Goal: Subscribe to service/newsletter

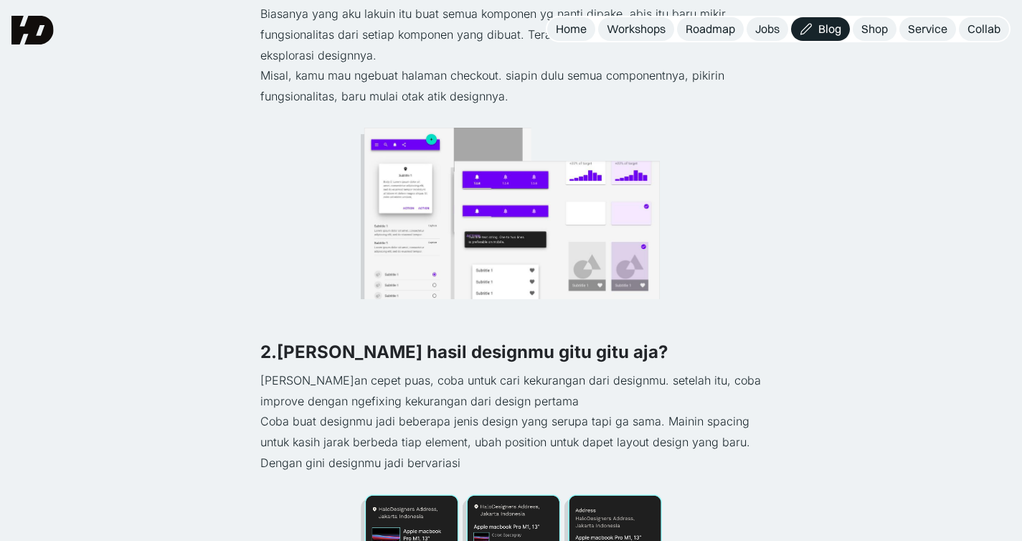
scroll to position [673, 0]
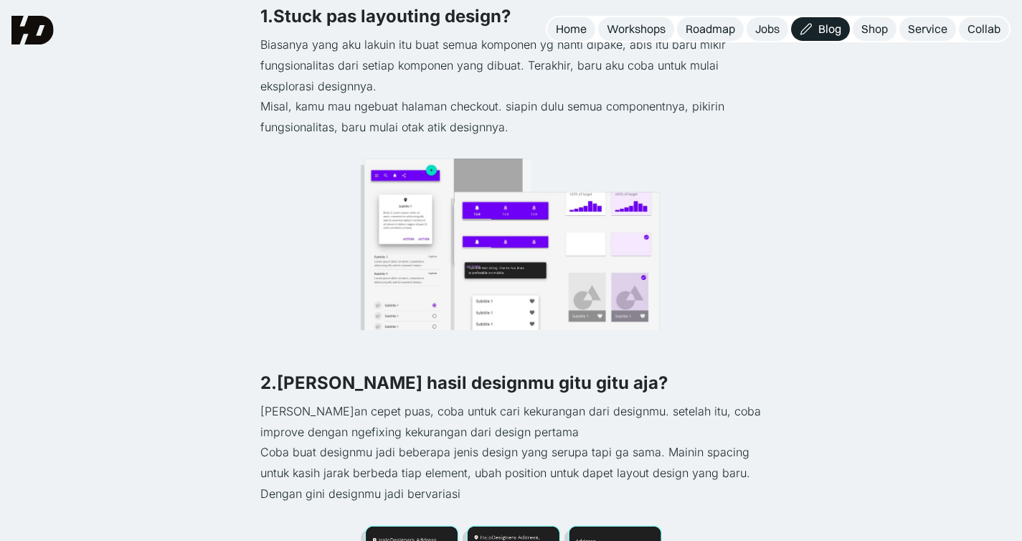
click at [34, 31] on img at bounding box center [32, 30] width 42 height 29
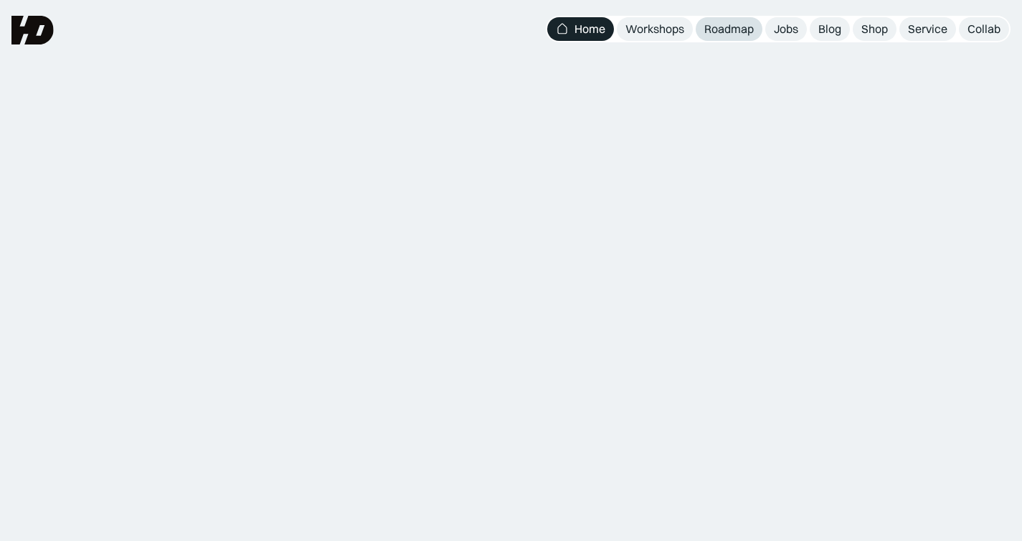
click at [740, 28] on div "Roadmap" at bounding box center [728, 29] width 49 height 15
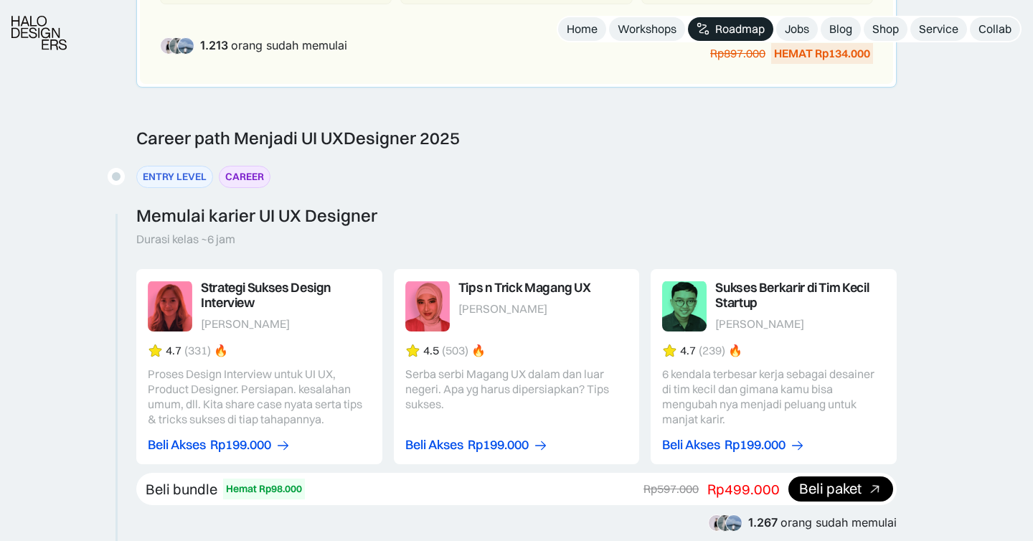
scroll to position [1349, 0]
click at [798, 34] on div "Jobs" at bounding box center [797, 29] width 24 height 15
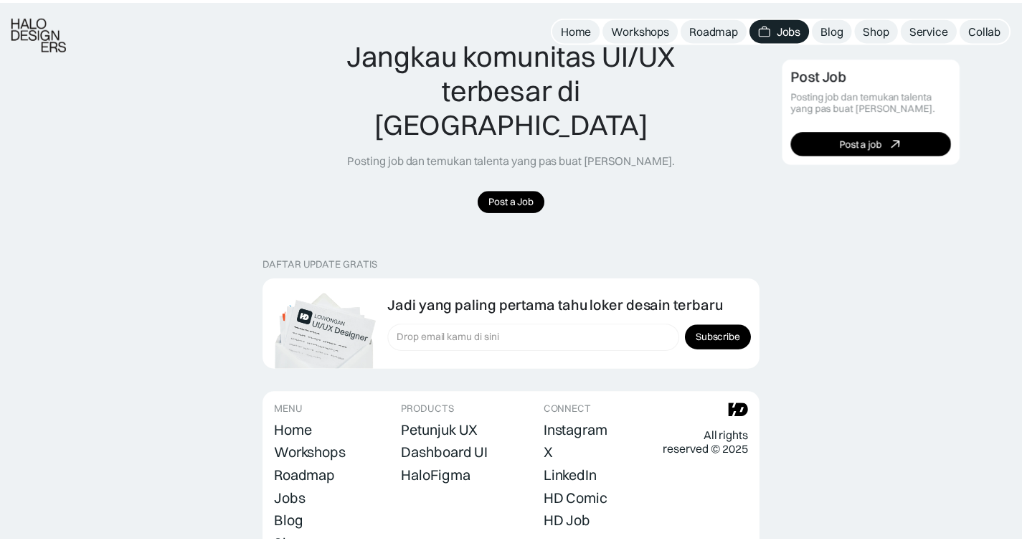
scroll to position [1381, 0]
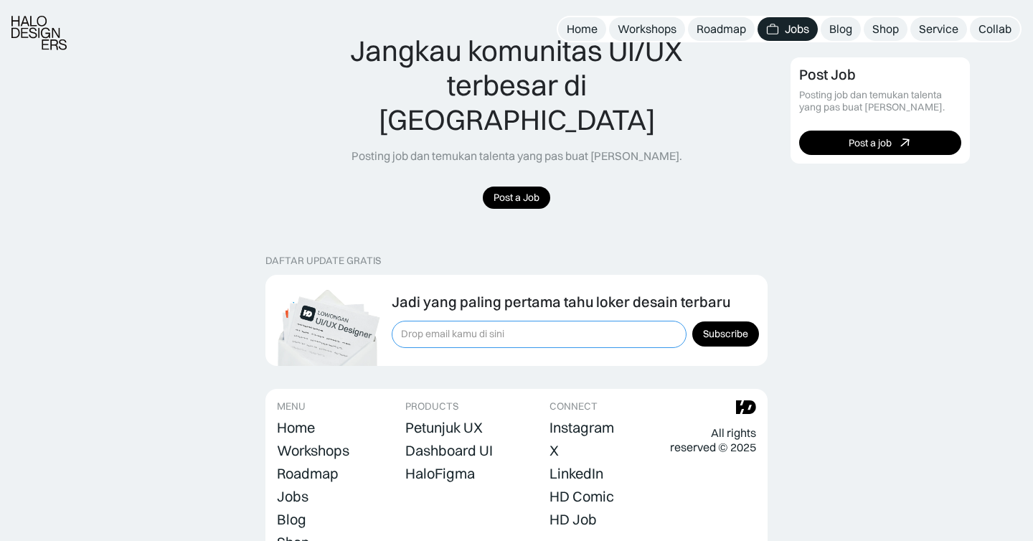
click at [579, 321] on input "Form Subscription" at bounding box center [539, 334] width 295 height 27
type input "rezazulkar9@gmail.com"
click at [692, 321] on input "Subscribe" at bounding box center [725, 333] width 67 height 25
type input "Please wait..."
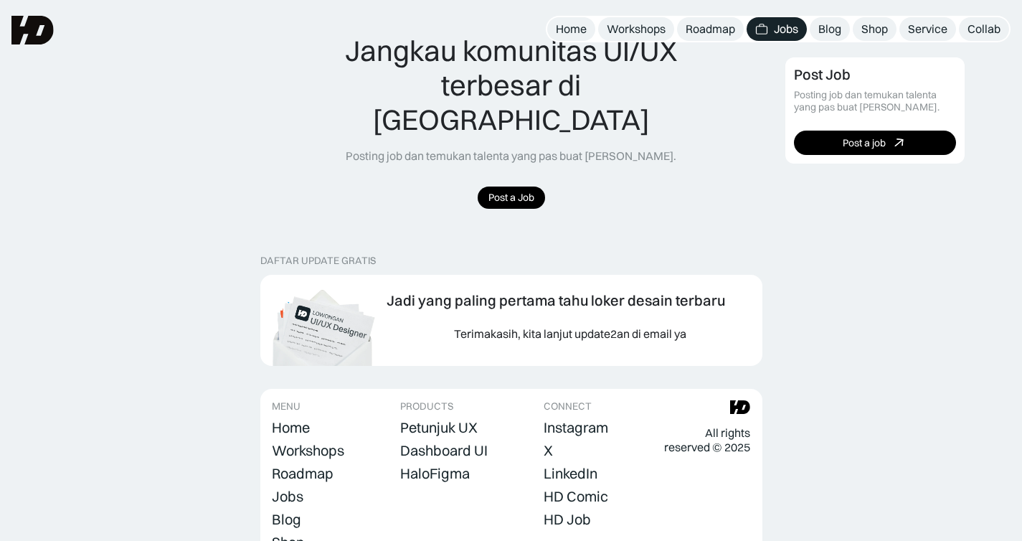
scroll to position [1259, 0]
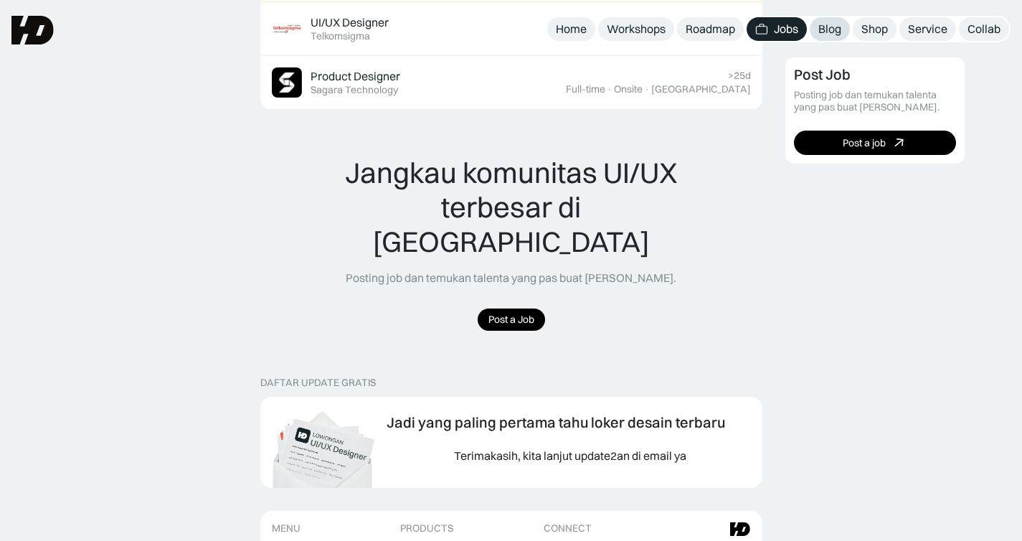
click at [817, 33] on link "Blog" at bounding box center [830, 29] width 40 height 24
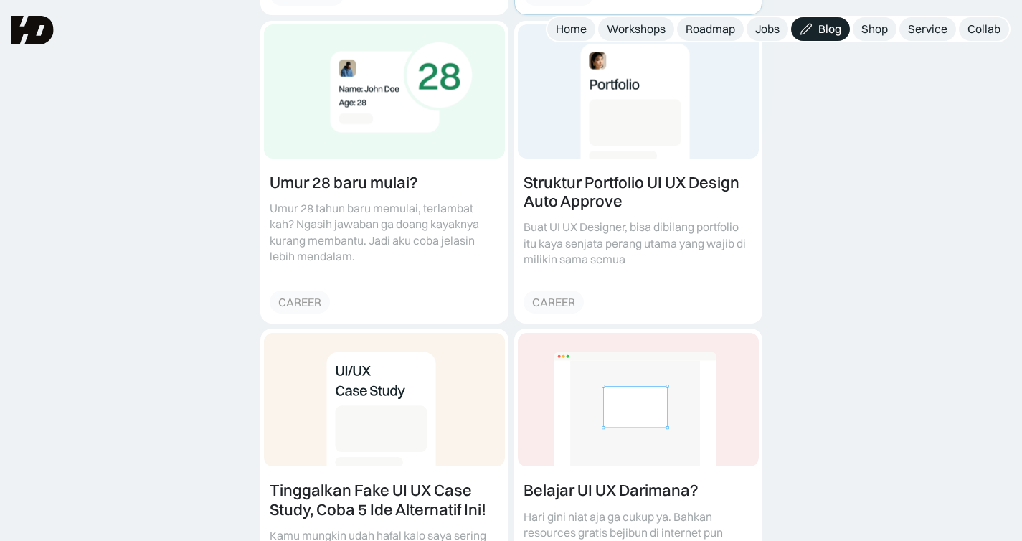
scroll to position [834, 0]
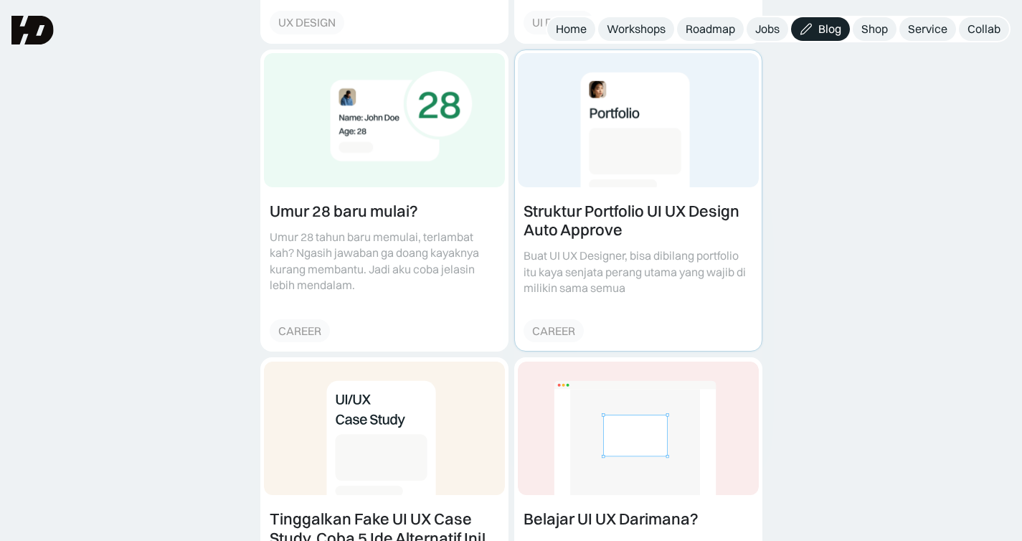
click at [617, 219] on link at bounding box center [638, 200] width 247 height 301
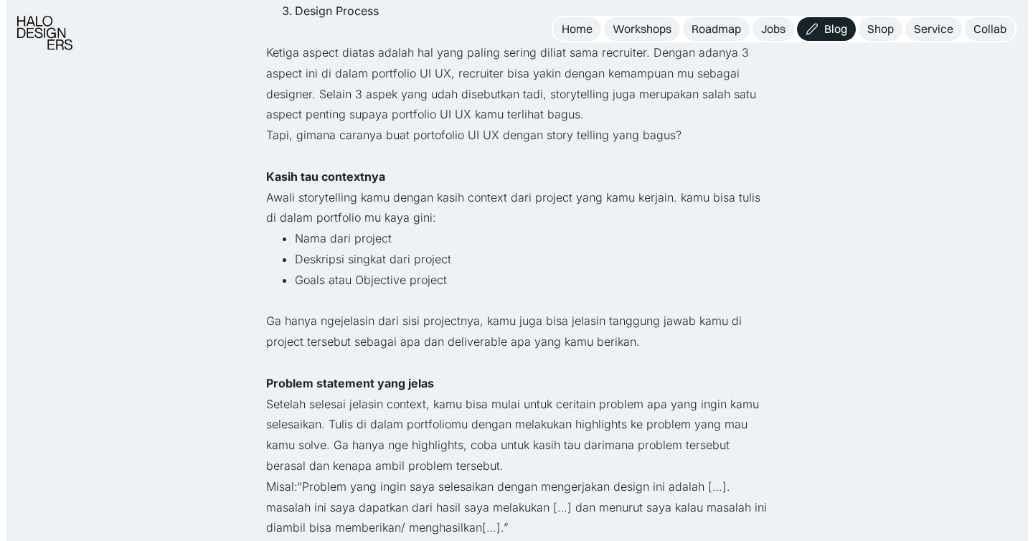
scroll to position [936, 0]
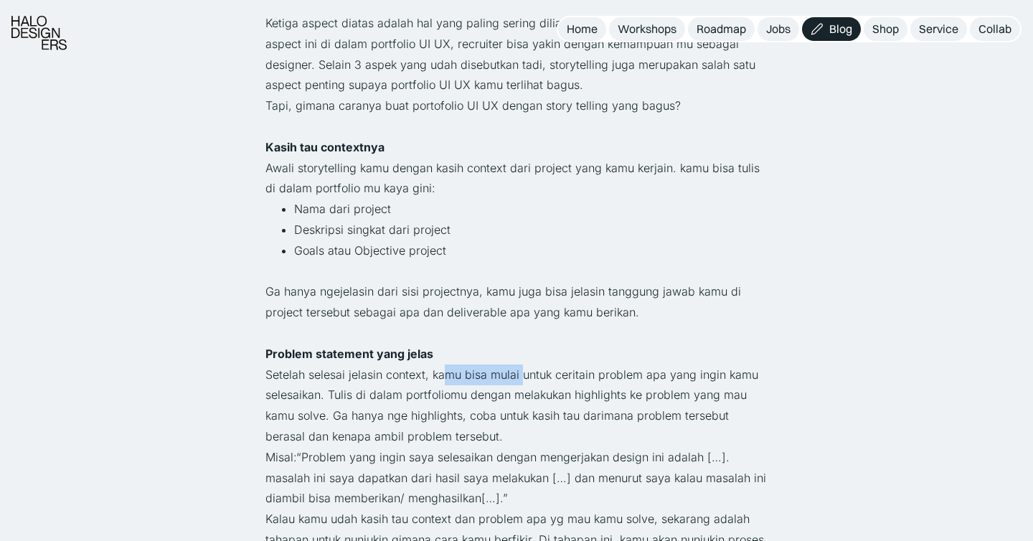
drag, startPoint x: 448, startPoint y: 374, endPoint x: 520, endPoint y: 372, distance: 72.5
click at [520, 372] on p "Setelah selesai jelasin context, kamu bisa mulai untuk ceritain problem apa yan…" at bounding box center [516, 405] width 502 height 82
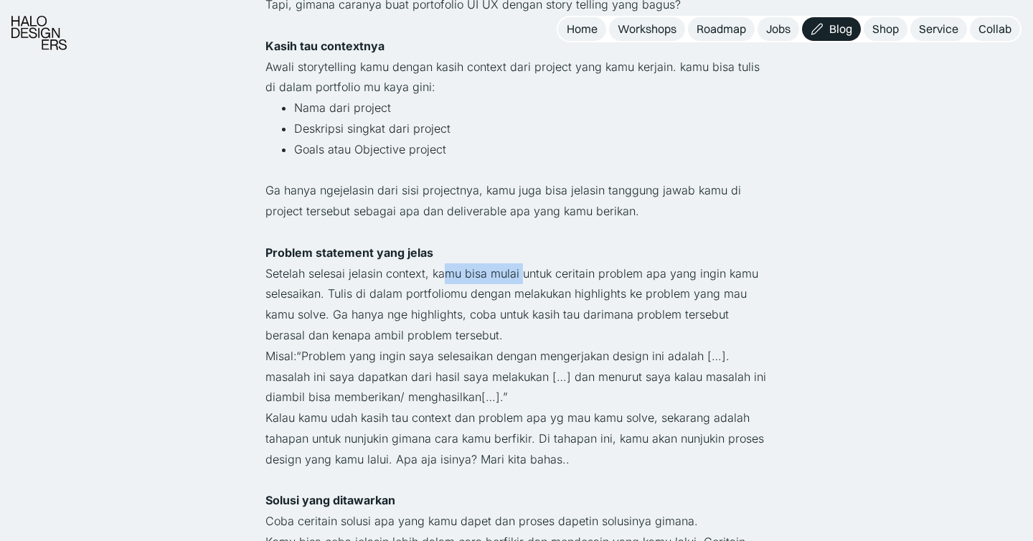
scroll to position [1043, 0]
